Goal: Information Seeking & Learning: Find specific page/section

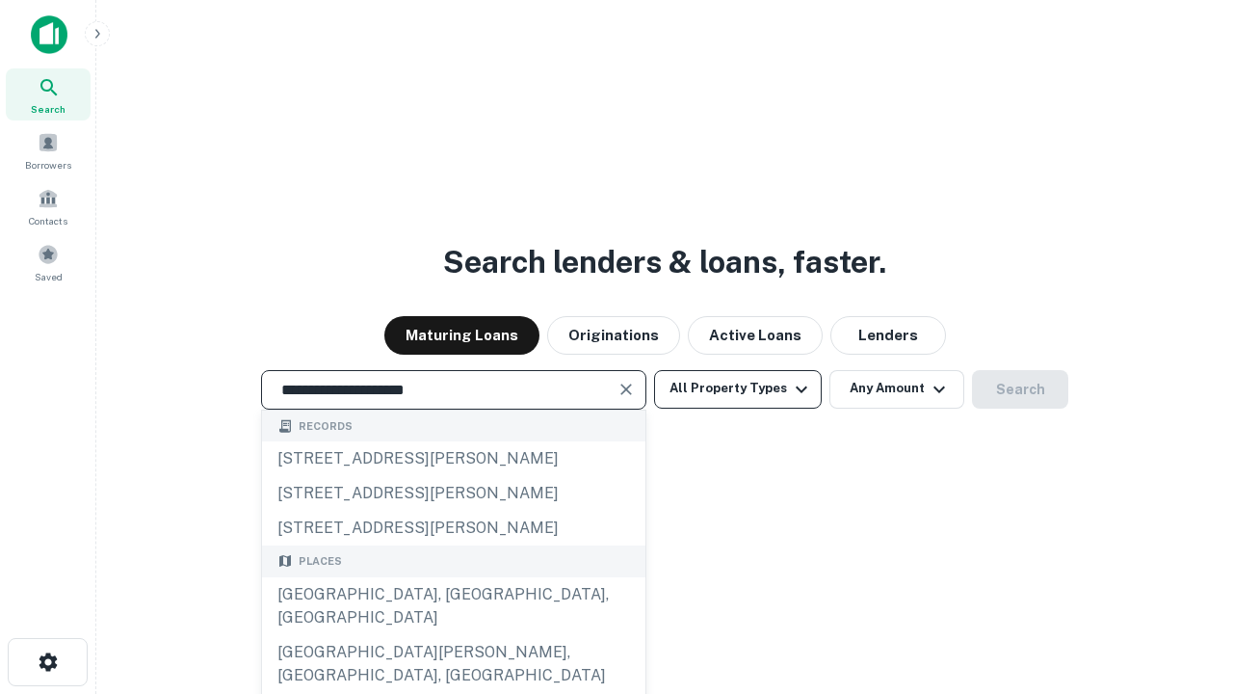
click at [453, 635] on div "[GEOGRAPHIC_DATA], [GEOGRAPHIC_DATA], [GEOGRAPHIC_DATA]" at bounding box center [454, 606] width 384 height 58
type input "**********"
click at [738, 388] on button "All Property Types" at bounding box center [738, 389] width 168 height 39
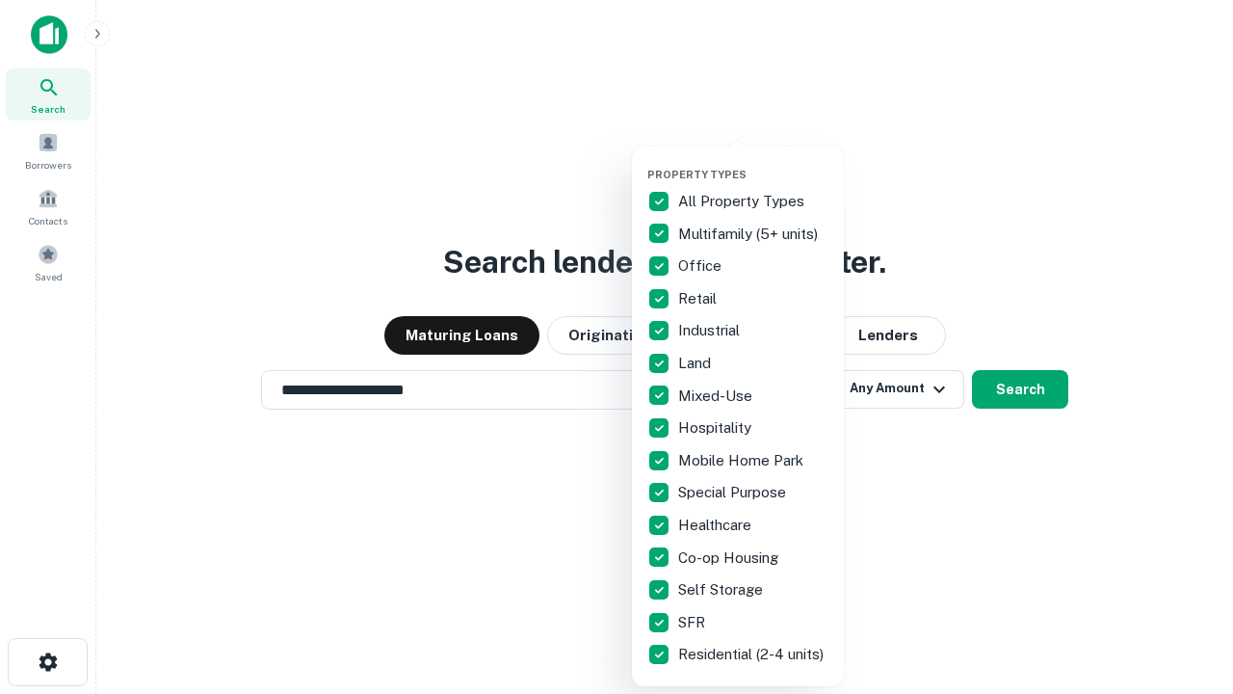
click at [754, 162] on button "button" at bounding box center [754, 162] width 212 height 1
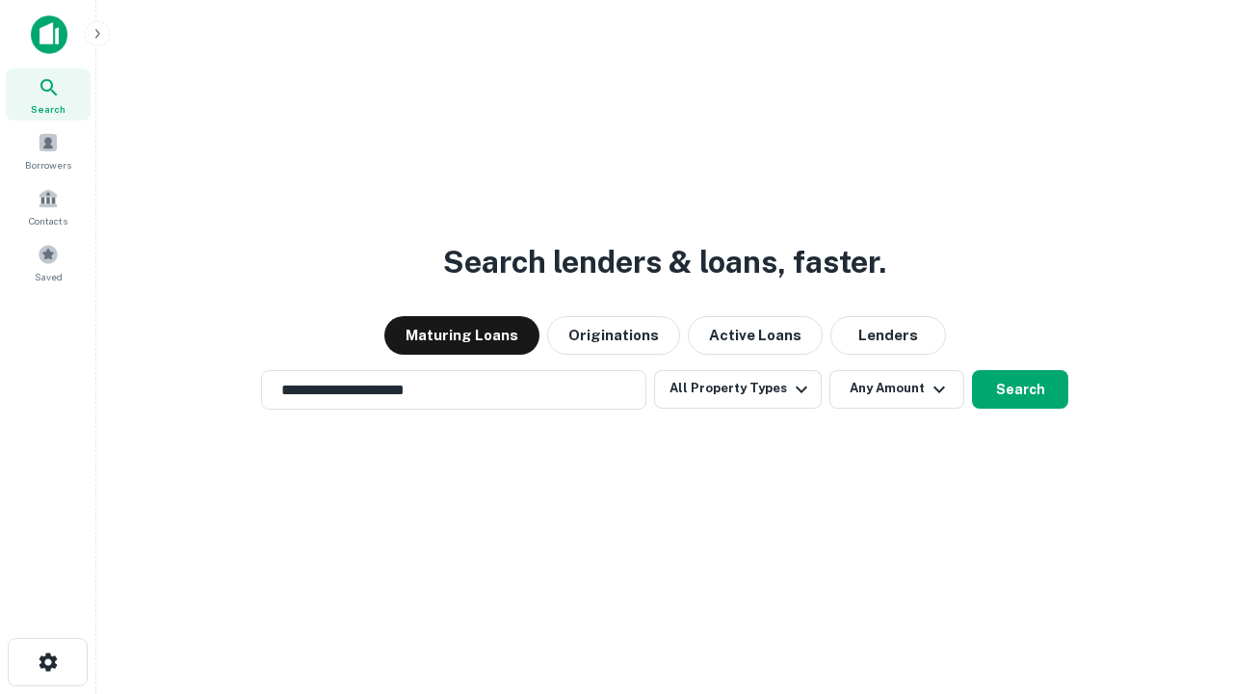
scroll to position [12, 232]
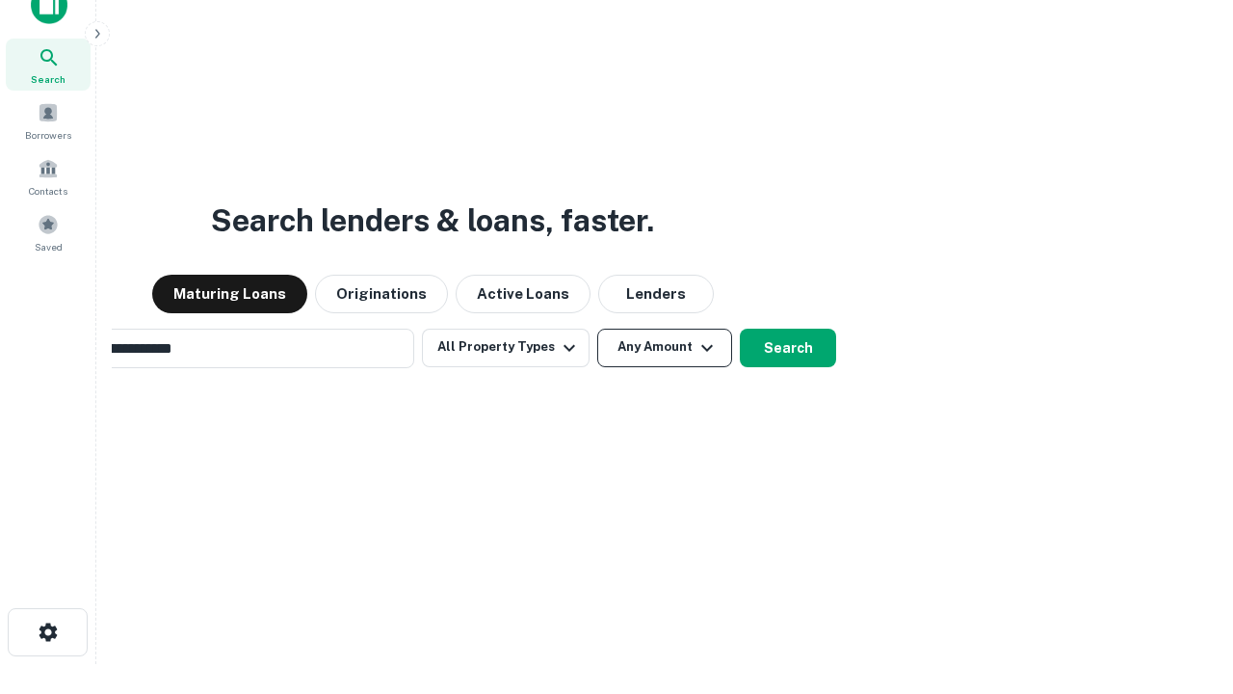
click at [597, 329] on button "Any Amount" at bounding box center [664, 348] width 135 height 39
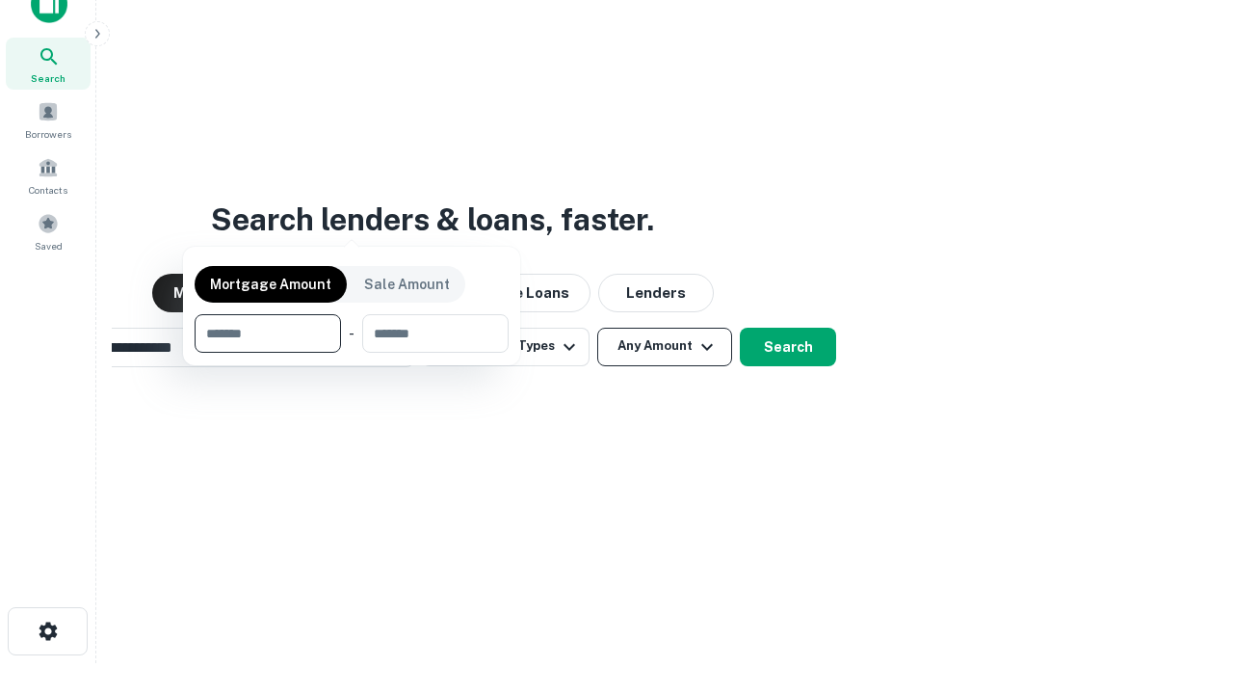
scroll to position [139, 545]
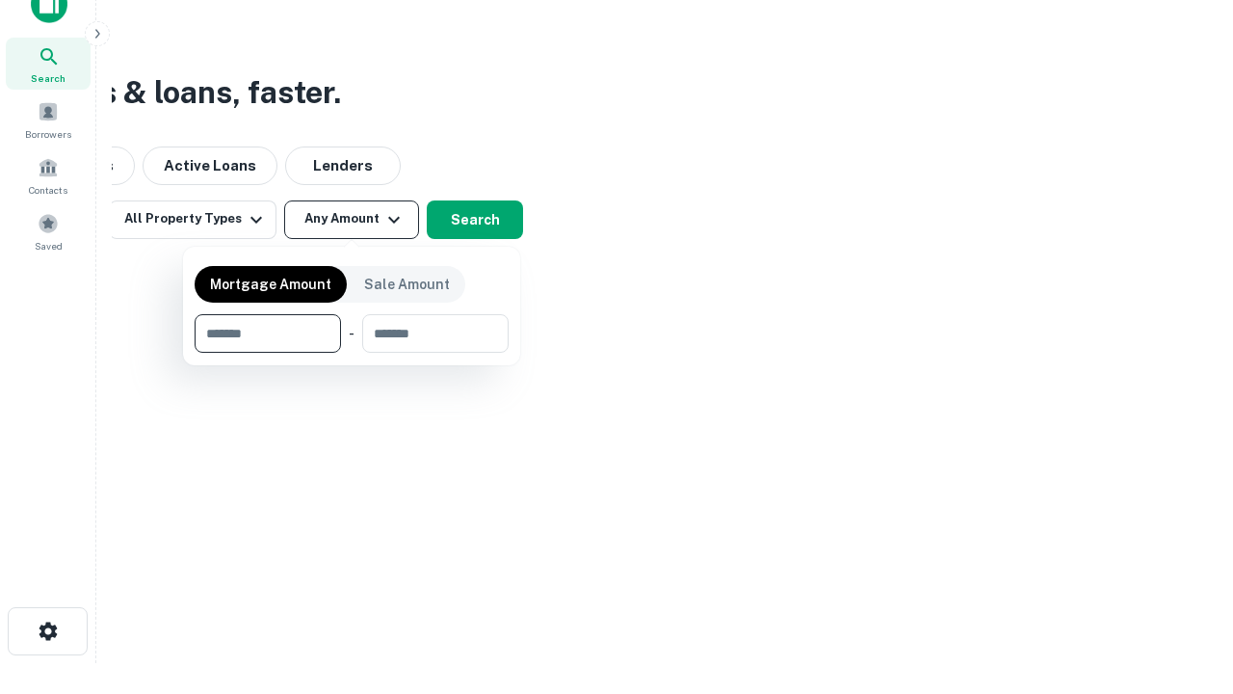
type input "*******"
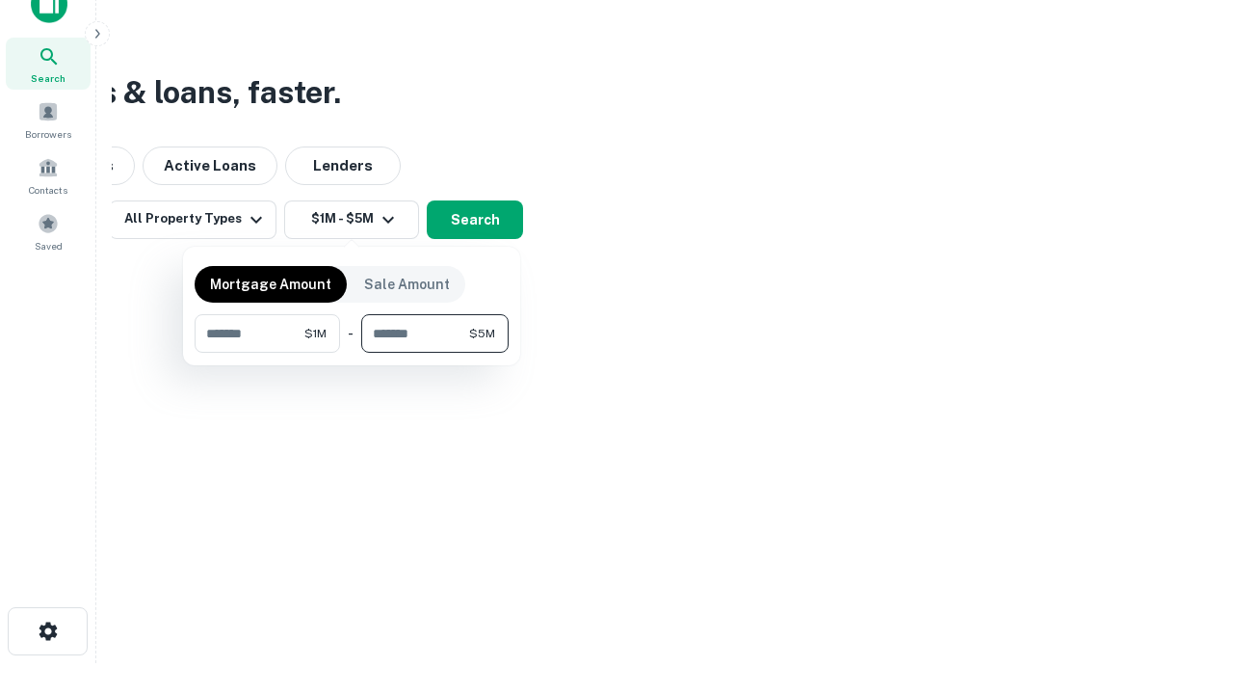
type input "*******"
click at [352, 353] on button "button" at bounding box center [352, 353] width 314 height 1
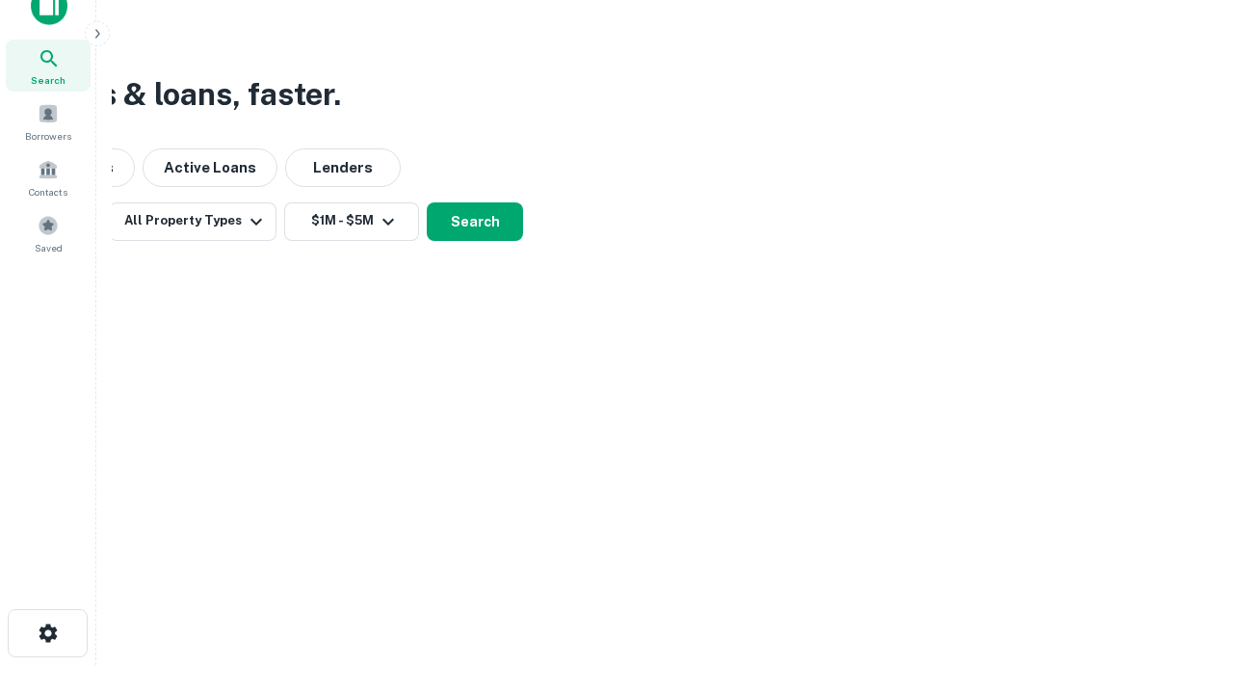
scroll to position [12, 356]
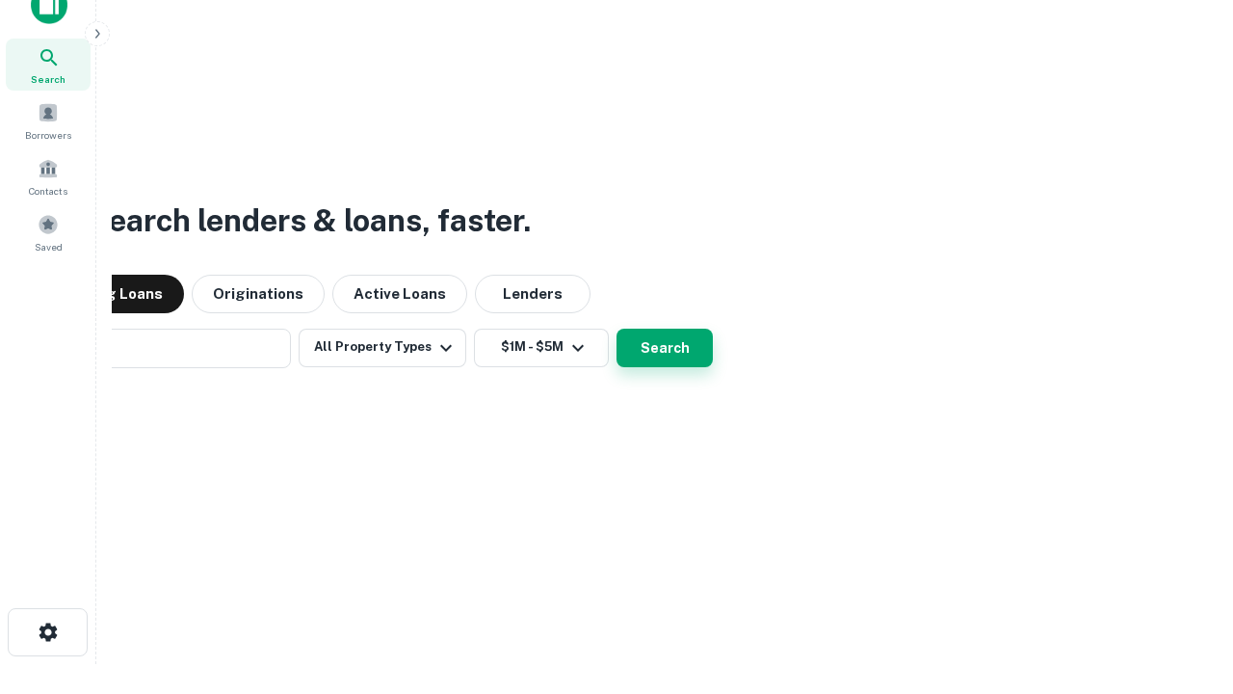
click at [617, 329] on button "Search" at bounding box center [665, 348] width 96 height 39
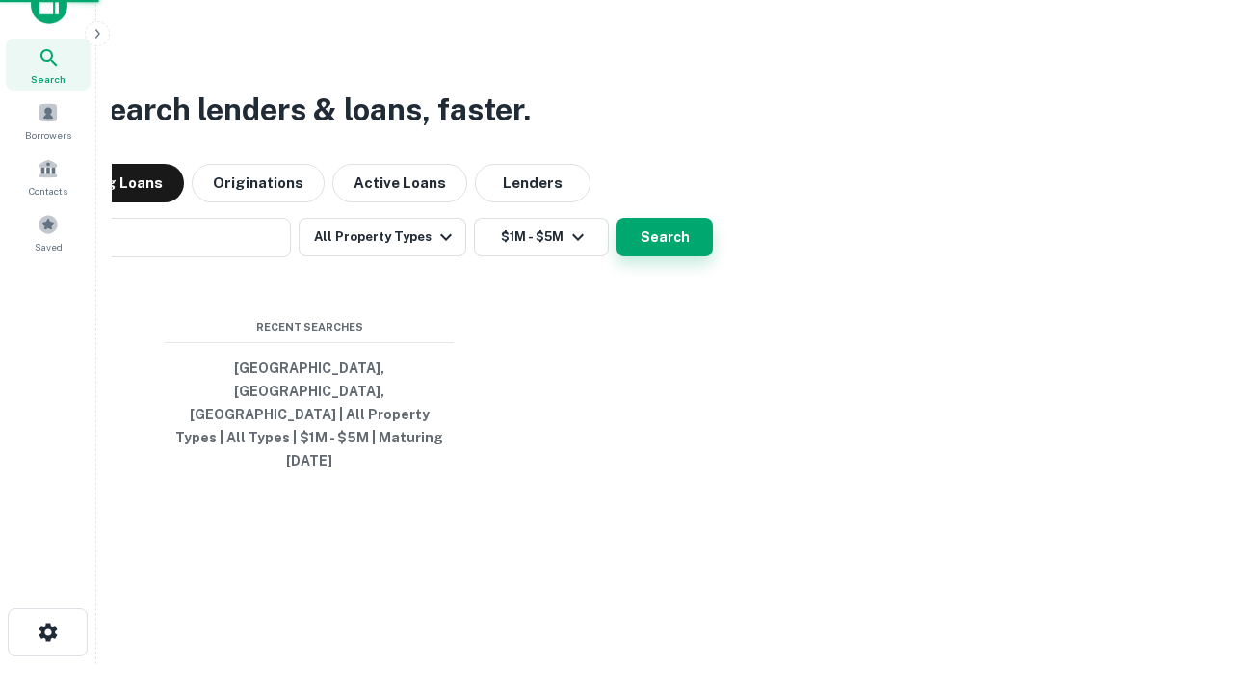
scroll to position [51, 545]
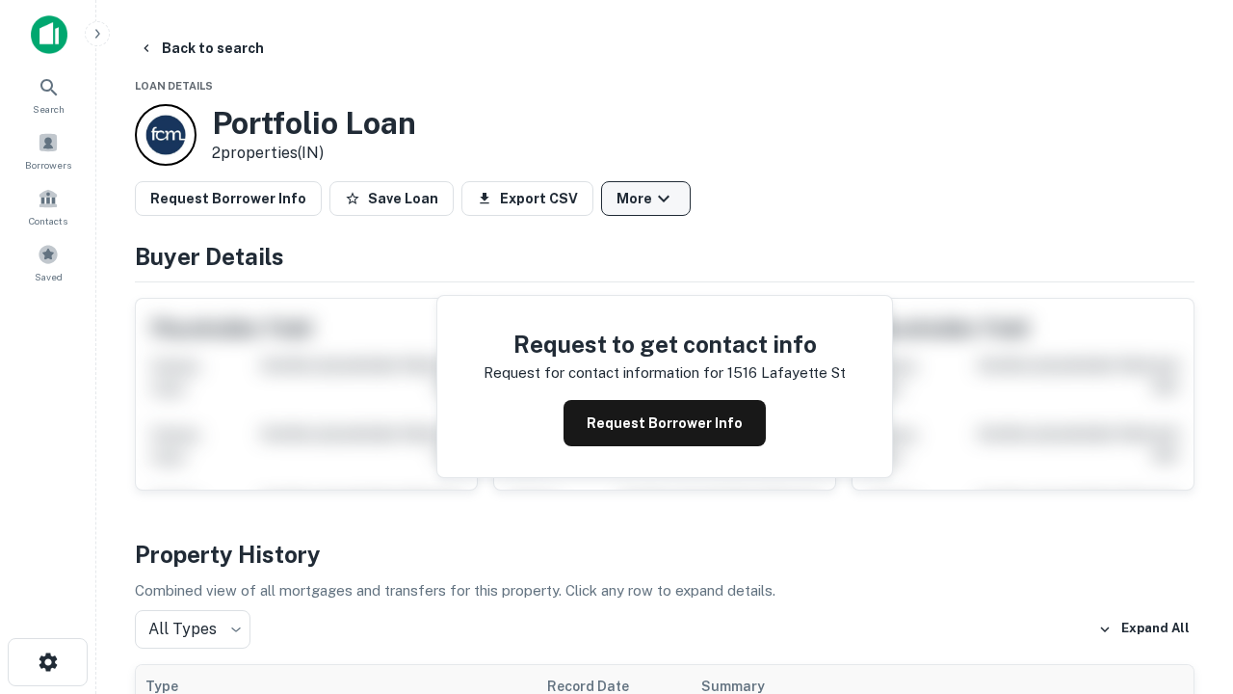
click at [646, 199] on button "More" at bounding box center [646, 198] width 90 height 35
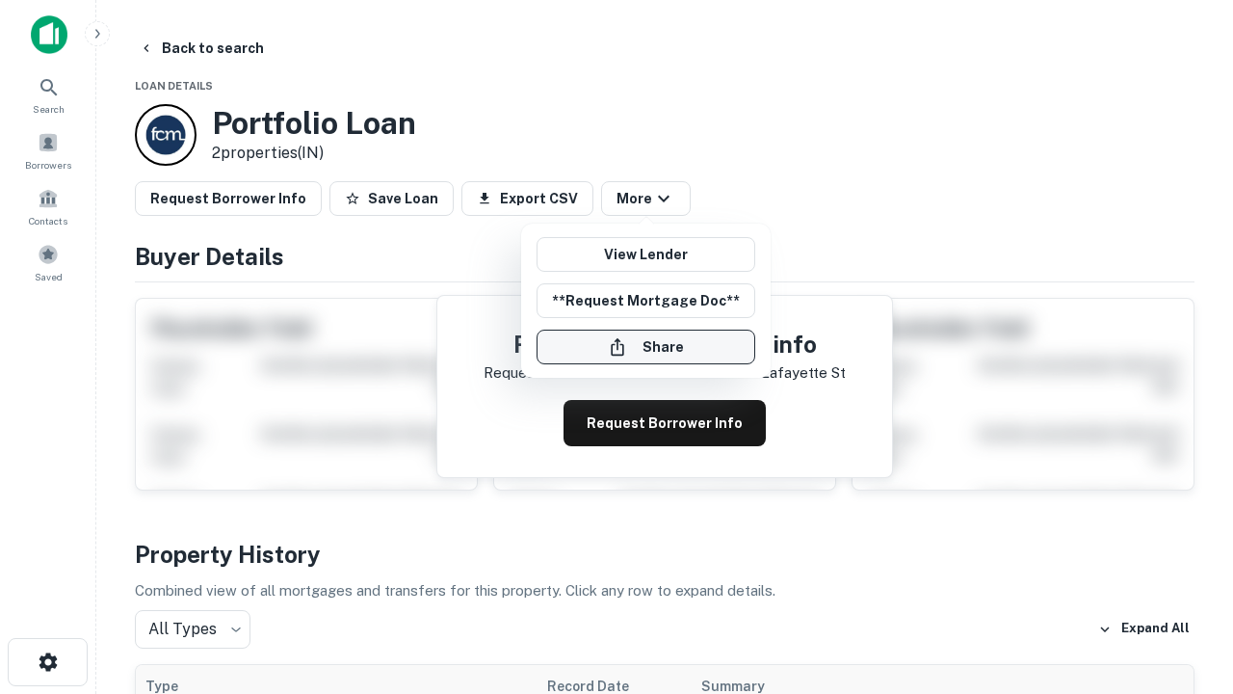
click at [646, 347] on button "Share" at bounding box center [646, 347] width 219 height 35
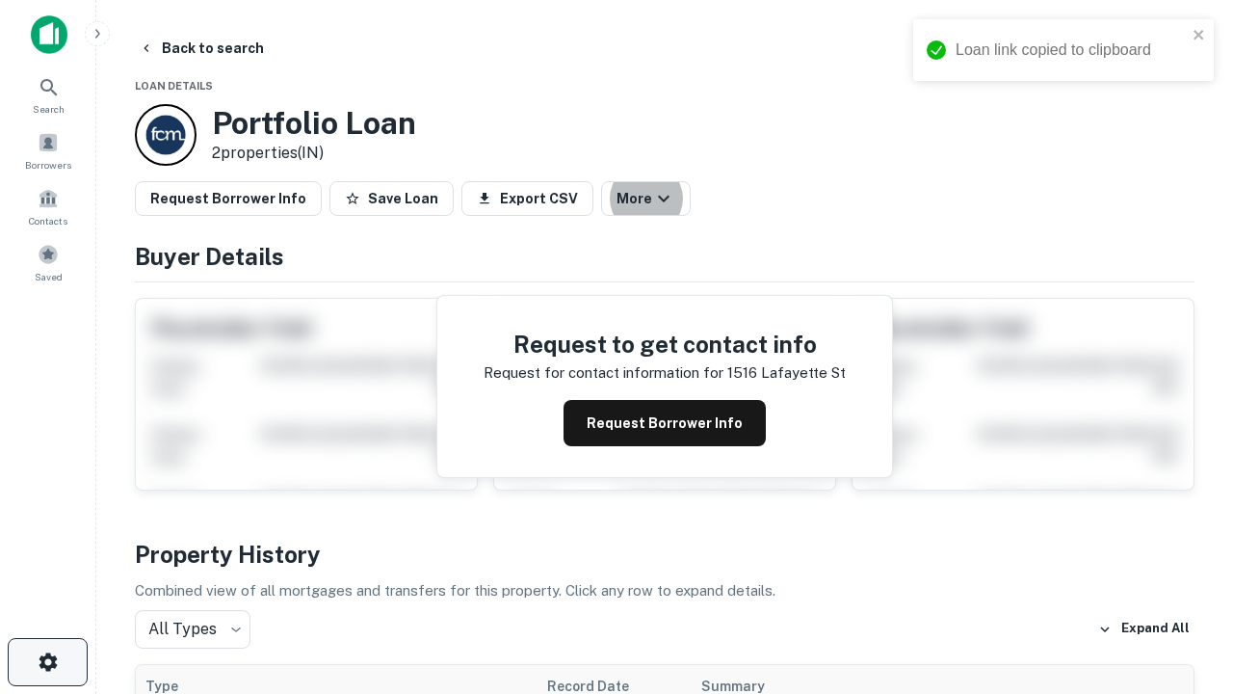
click at [47, 662] on icon "button" at bounding box center [48, 661] width 23 height 23
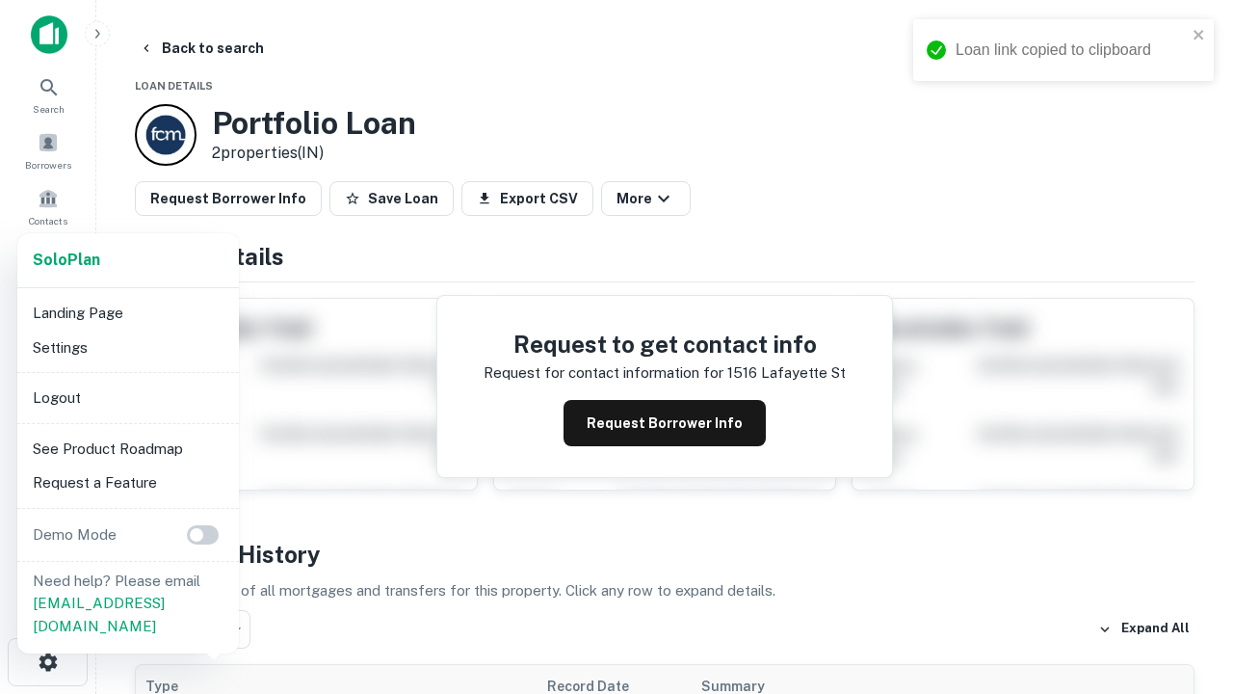
click at [127, 397] on li "Logout" at bounding box center [128, 398] width 206 height 35
